Goal: Information Seeking & Learning: Learn about a topic

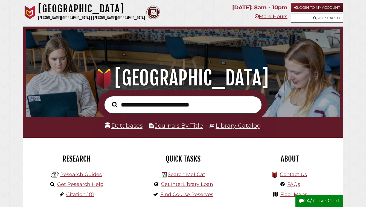
scroll to position [104, 312]
click at [139, 111] on input "text" at bounding box center [183, 105] width 158 height 18
type input "**********"
click at [109, 100] on button "Search" at bounding box center [114, 104] width 11 height 8
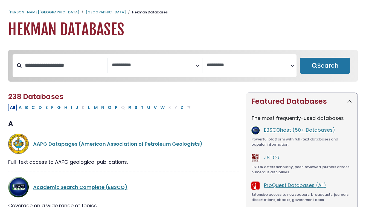
select select "Database Subject Filter"
select select "Database Vendors Filter"
click at [113, 111] on button "O" at bounding box center [109, 107] width 7 height 7
select select "Database Subject Filter"
select select "Database Vendors Filter"
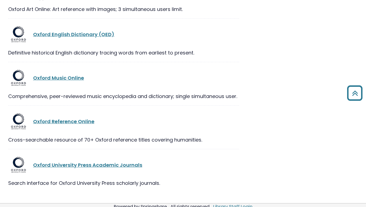
scroll to position [355, 0]
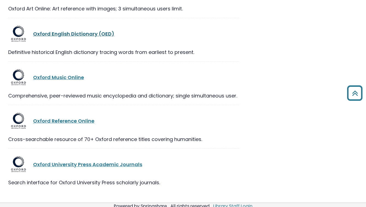
click at [106, 37] on link "Oxford English Dictionary (OED)" at bounding box center [73, 33] width 81 height 7
click at [105, 37] on link "Oxford English Dictionary (OED)" at bounding box center [73, 33] width 81 height 7
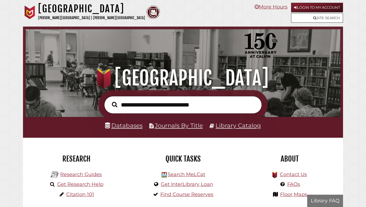
scroll to position [104, 312]
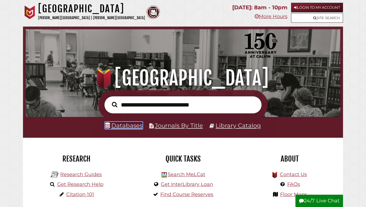
click at [129, 129] on link "Databases" at bounding box center [123, 125] width 37 height 7
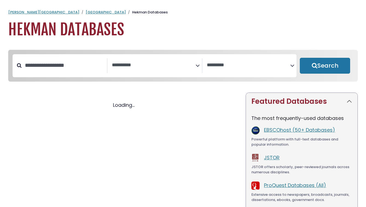
select select "Database Subject Filter"
select select "Database Vendors Filter"
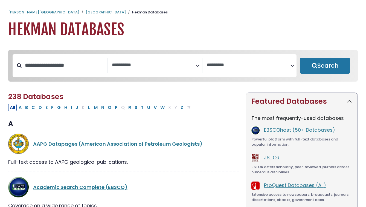
select select "Database Subject Filter"
select select "Database Vendors Filter"
click at [49, 111] on button "E" at bounding box center [46, 107] width 5 height 7
select select "Database Subject Filter"
select select "Database Vendors Filter"
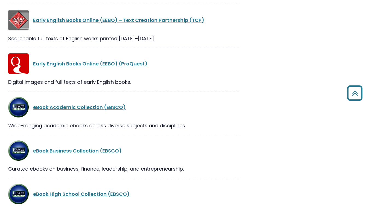
scroll to position [346, 0]
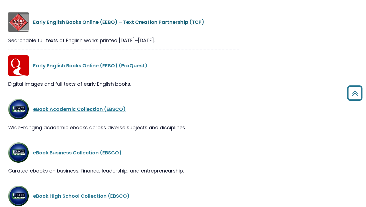
click at [87, 25] on link "Early English Books Online (EEBO) – Text Creation Partnership (TCP)" at bounding box center [118, 22] width 171 height 7
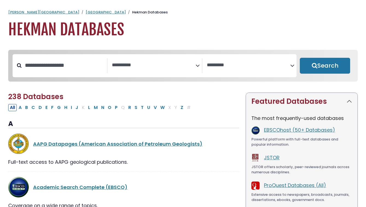
select select "Database Subject Filter"
select select "Database Vendors Filter"
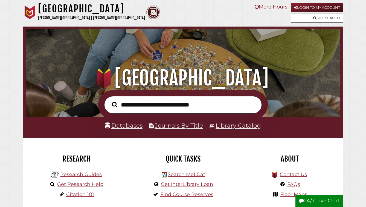
scroll to position [104, 312]
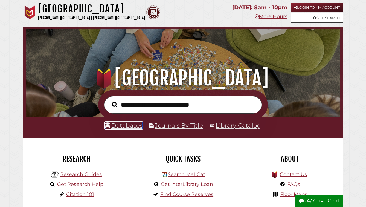
click at [126, 129] on link "Databases" at bounding box center [123, 125] width 37 height 7
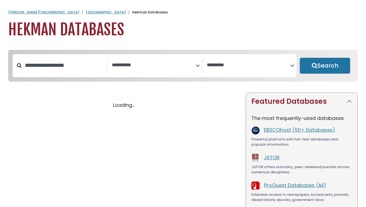
select select "Database Subject Filter"
select select "Database Vendors Filter"
select select "Database Subject Filter"
select select "Database Vendors Filter"
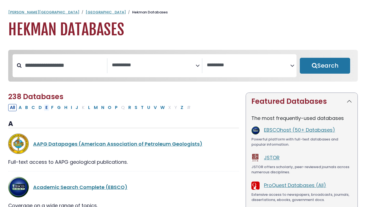
click at [49, 111] on button "E" at bounding box center [46, 107] width 5 height 7
select select "Database Subject Filter"
select select "Database Vendors Filter"
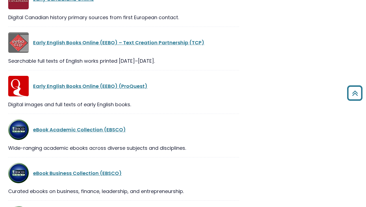
scroll to position [327, 0]
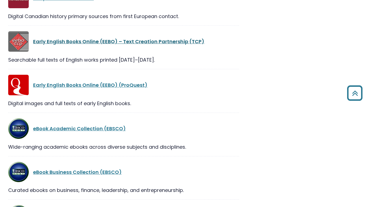
click at [94, 45] on link "Early English Books Online (EEBO) – Text Creation Partnership (TCP)" at bounding box center [118, 41] width 171 height 7
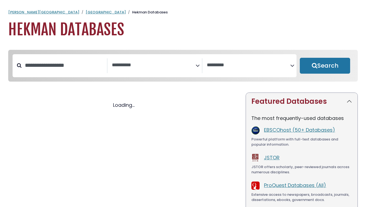
select select "Database Subject Filter"
select select "Database Vendors Filter"
select select "Database Subject Filter"
select select "Database Vendors Filter"
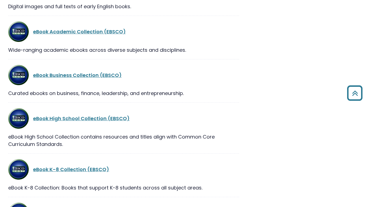
scroll to position [425, 0]
